Goal: Use online tool/utility: Utilize a website feature to perform a specific function

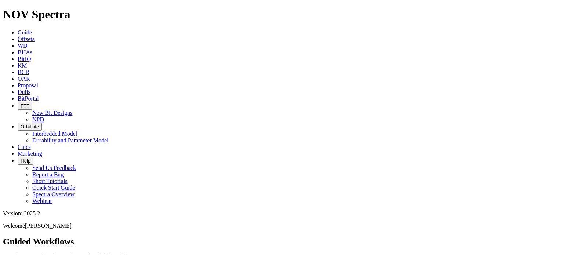
click at [18, 36] on icon at bounding box center [18, 39] width 0 height 6
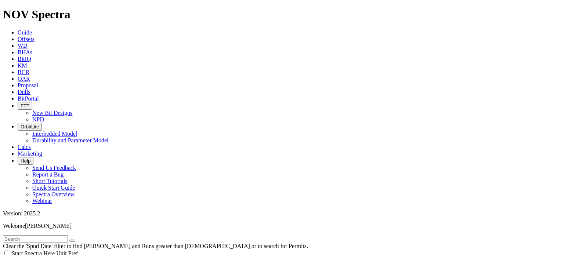
click at [51, 236] on input "text" at bounding box center [35, 240] width 65 height 8
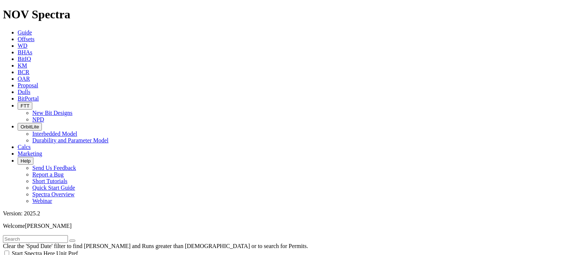
type input "[DATE]"
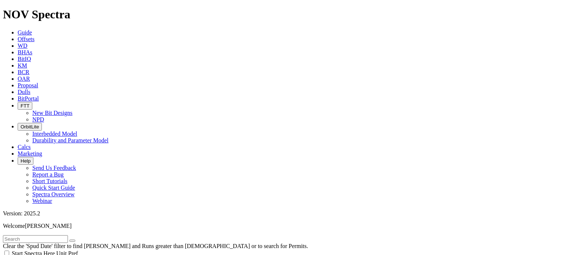
select select "8.75"
checkbox input "false"
select select "? number:8.75 ?"
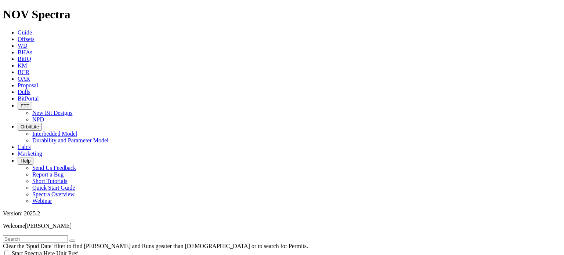
scroll to position [514, 0]
type input "3000"
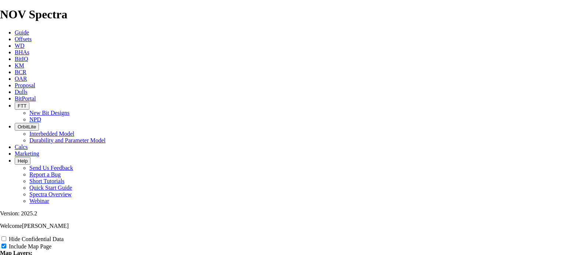
scroll to position [1029, 0]
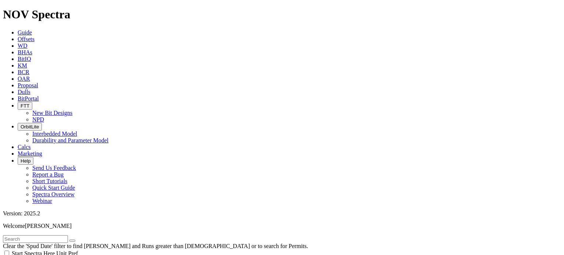
scroll to position [551, 0]
drag, startPoint x: 56, startPoint y: 216, endPoint x: 33, endPoint y: 216, distance: 22.8
type input "2700"
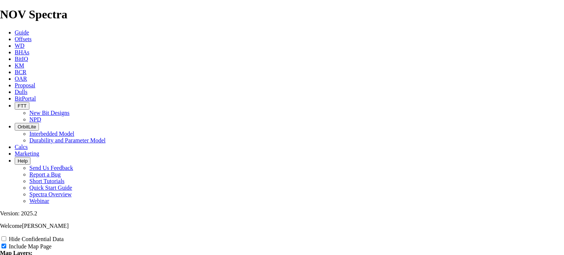
scroll to position [955, 0]
